Goal: Information Seeking & Learning: Learn about a topic

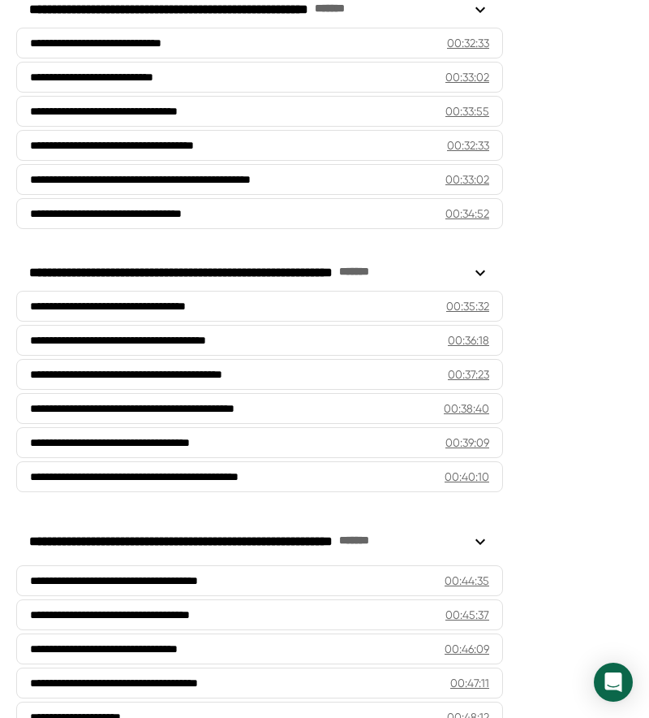
scroll to position [2458, 0]
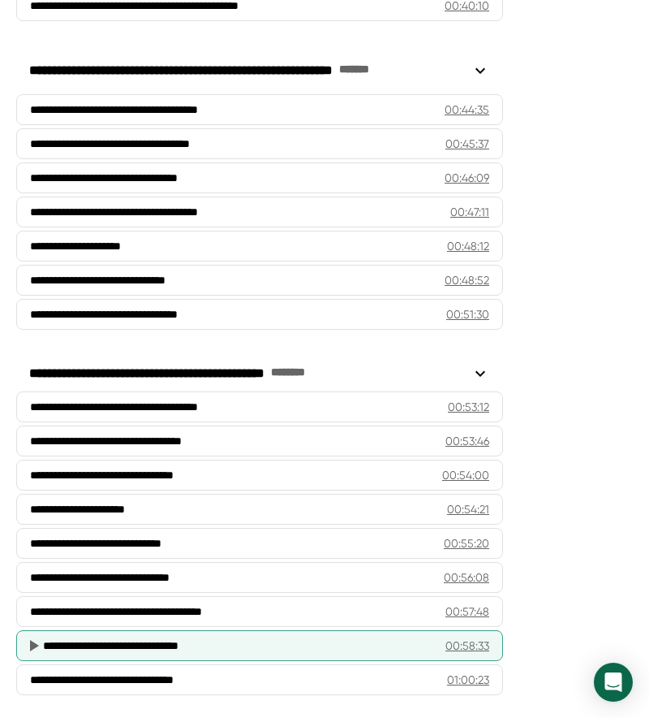
click at [250, 641] on div "**********" at bounding box center [238, 645] width 390 height 16
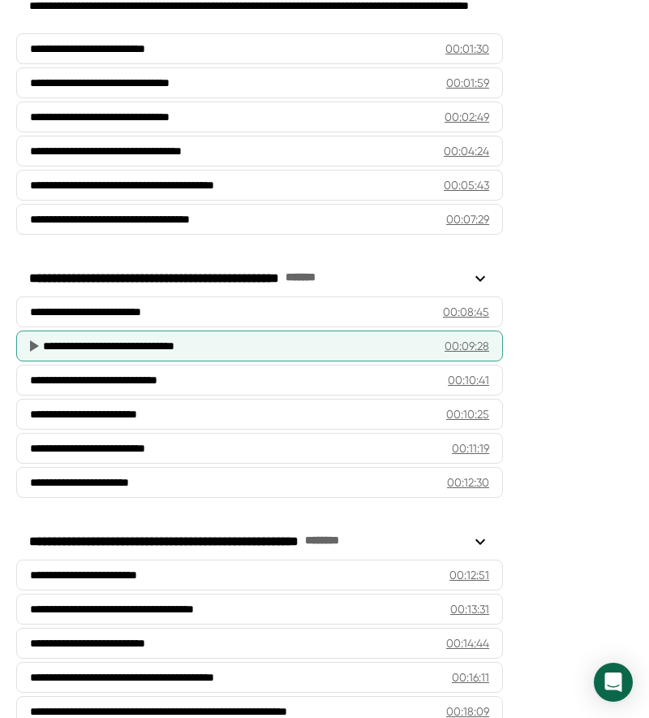
scroll to position [0, 0]
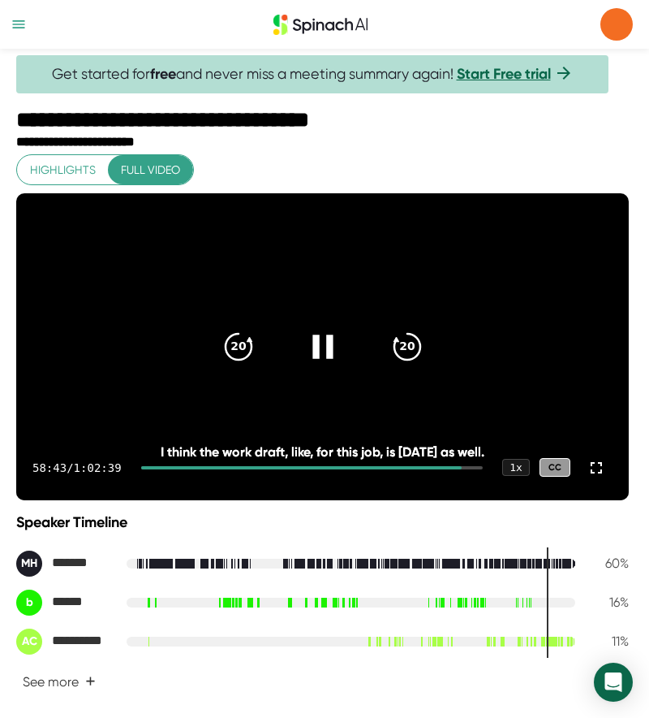
click at [320, 354] on icon at bounding box center [322, 346] width 41 height 41
click at [445, 469] on div at bounding box center [301, 467] width 321 height 3
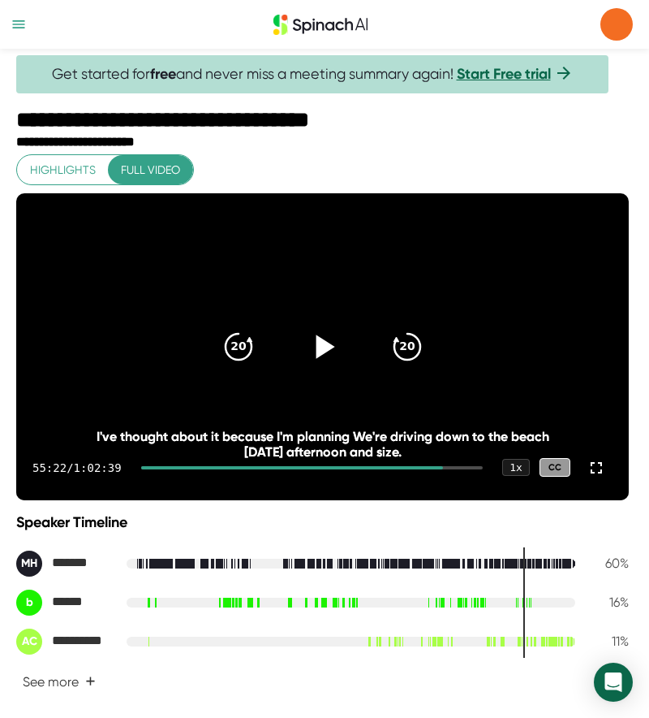
drag, startPoint x: 438, startPoint y: 507, endPoint x: 406, endPoint y: 503, distance: 32.6
click at [406, 469] on div at bounding box center [292, 467] width 302 height 3
